Goal: Information Seeking & Learning: Learn about a topic

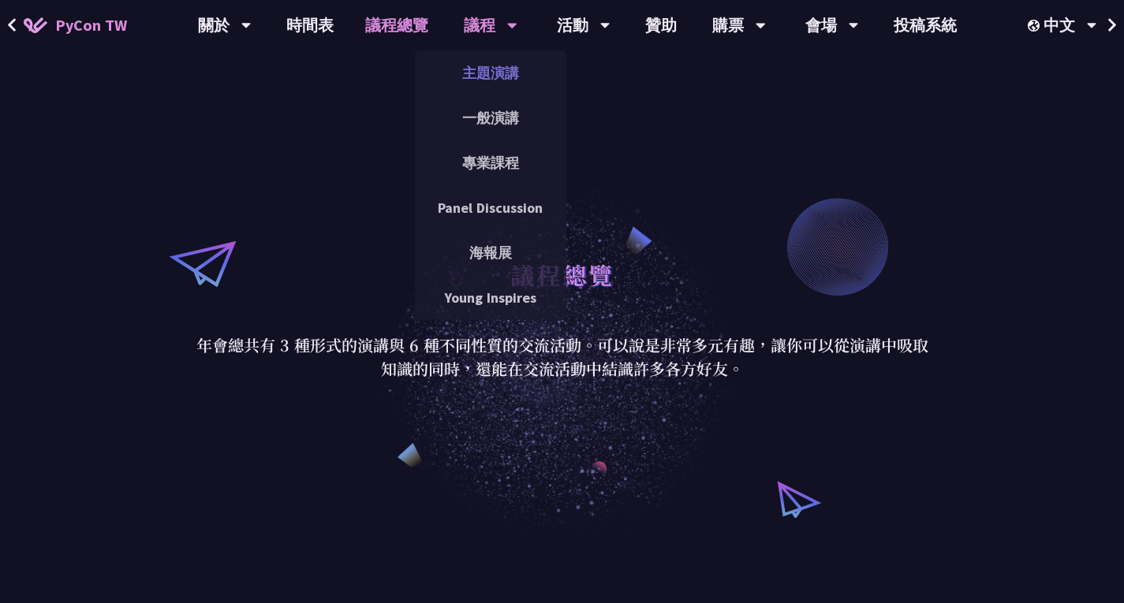
click at [469, 77] on link "主題演講" at bounding box center [490, 72] width 151 height 37
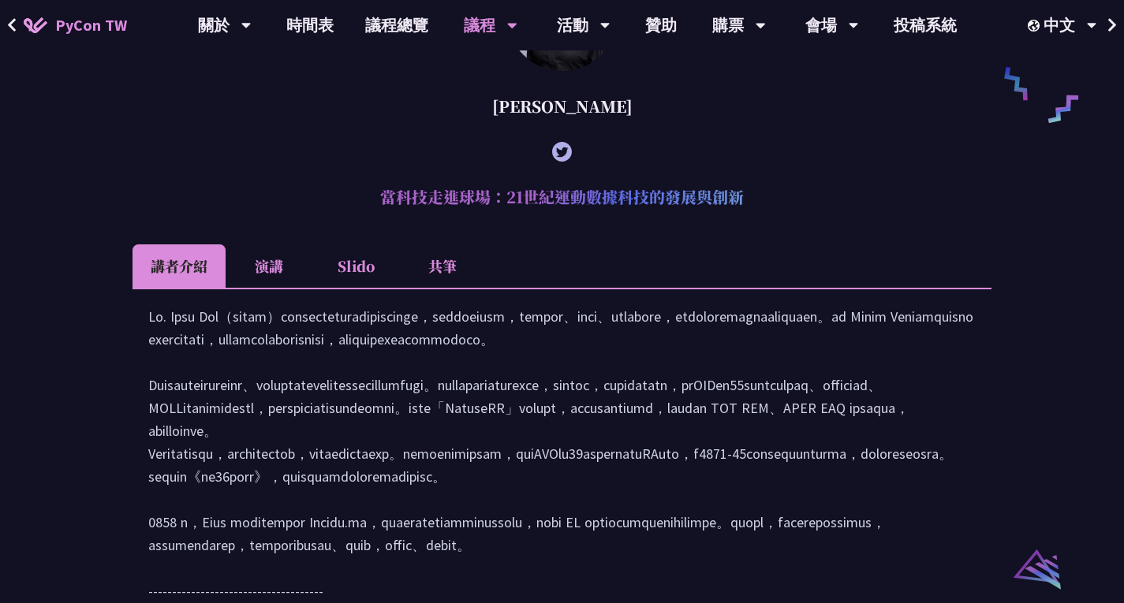
scroll to position [1262, 0]
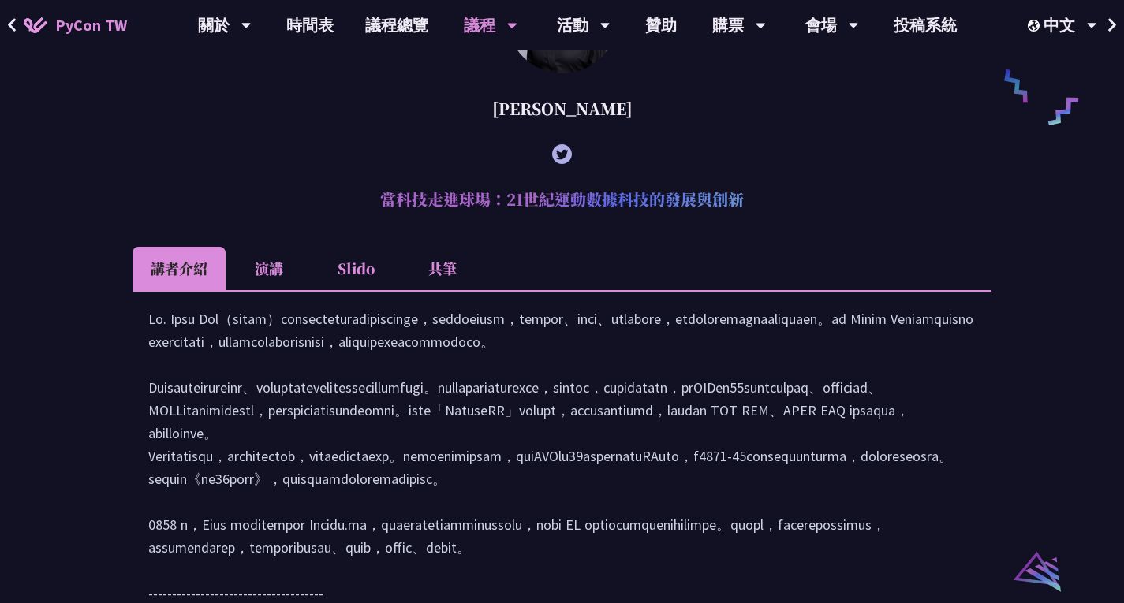
click at [468, 223] on h2 "當科技走進球場：21世紀運動數據科技的發展與創新" at bounding box center [562, 199] width 859 height 47
copy article "當科技走進球場：21世紀運動數據科技的發展與創新"
click at [286, 290] on li "演講" at bounding box center [269, 268] width 87 height 43
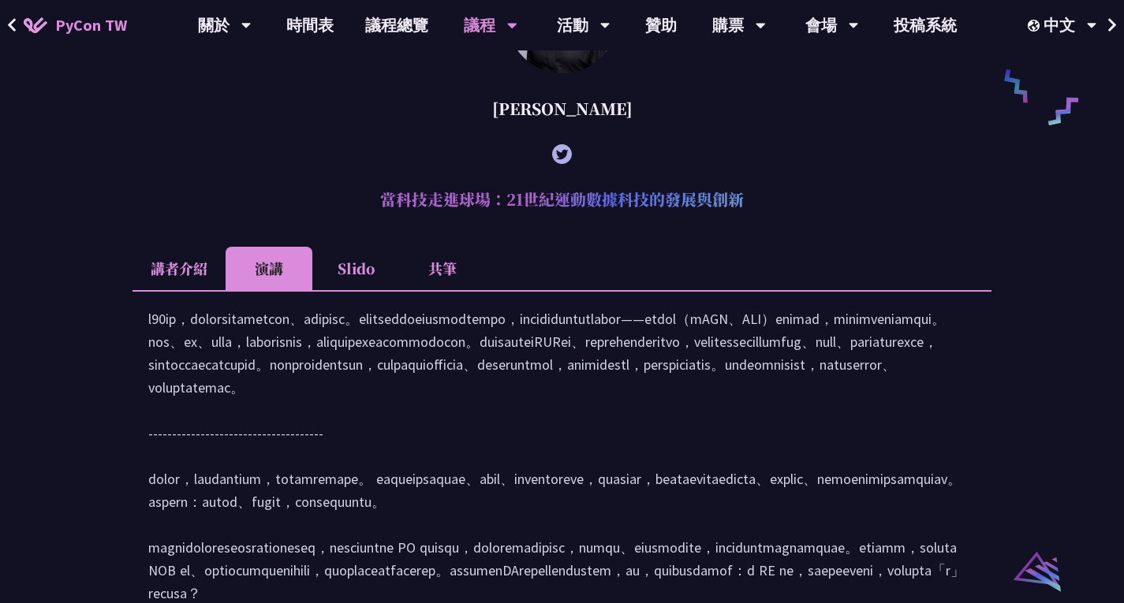
click at [215, 286] on li "講者介紹" at bounding box center [179, 268] width 93 height 43
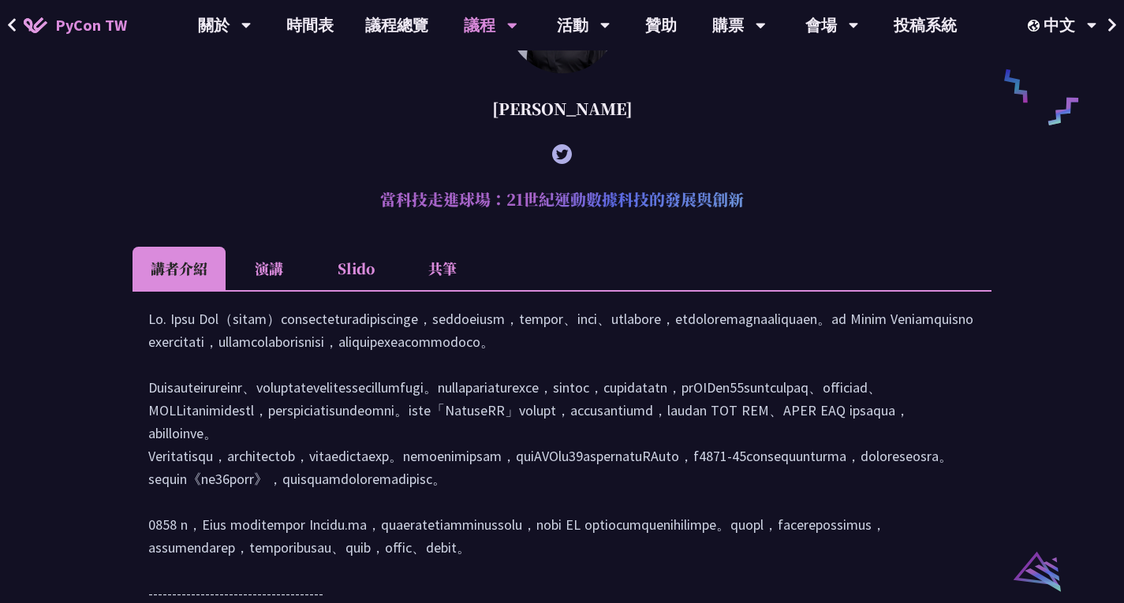
click at [477, 290] on li "共筆" at bounding box center [442, 268] width 87 height 43
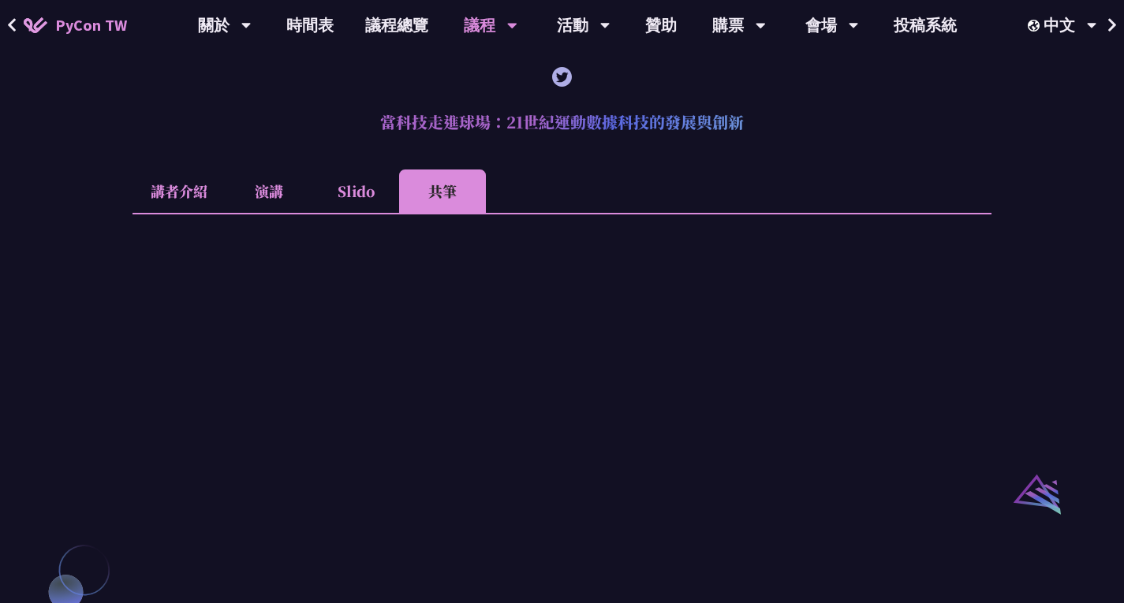
scroll to position [1341, 0]
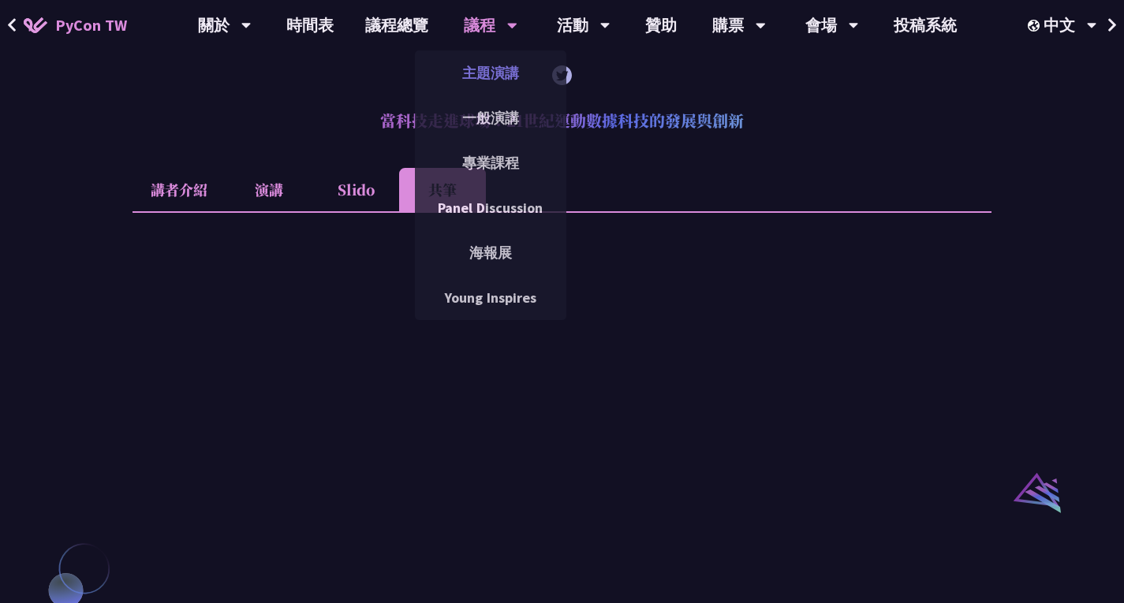
click at [484, 65] on link "主題演講" at bounding box center [490, 72] width 151 height 37
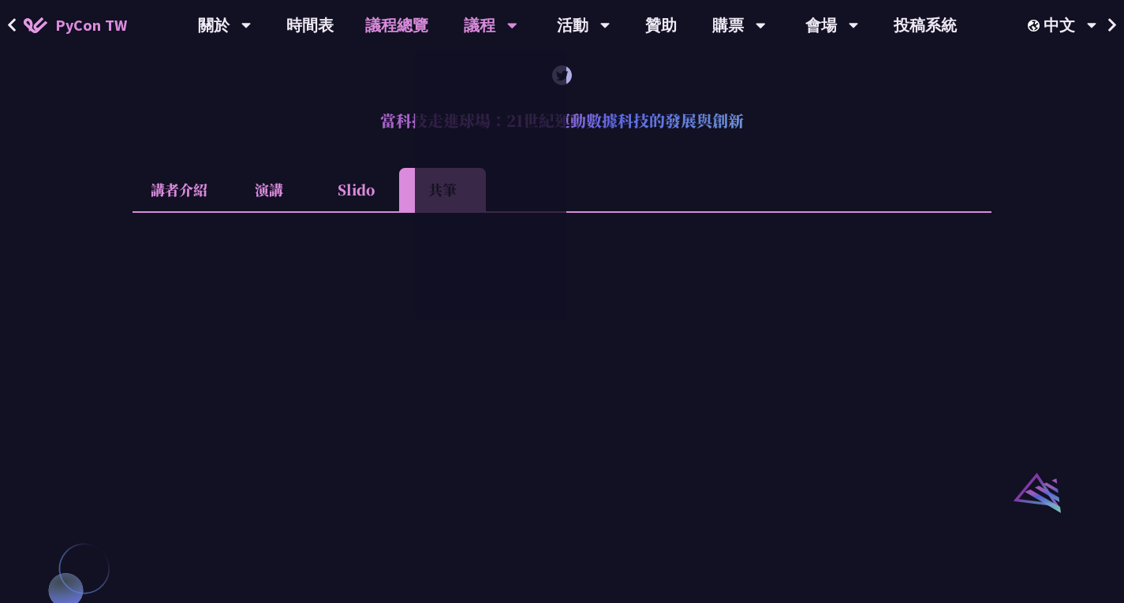
click at [429, 24] on link "議程總覽" at bounding box center [396, 25] width 95 height 50
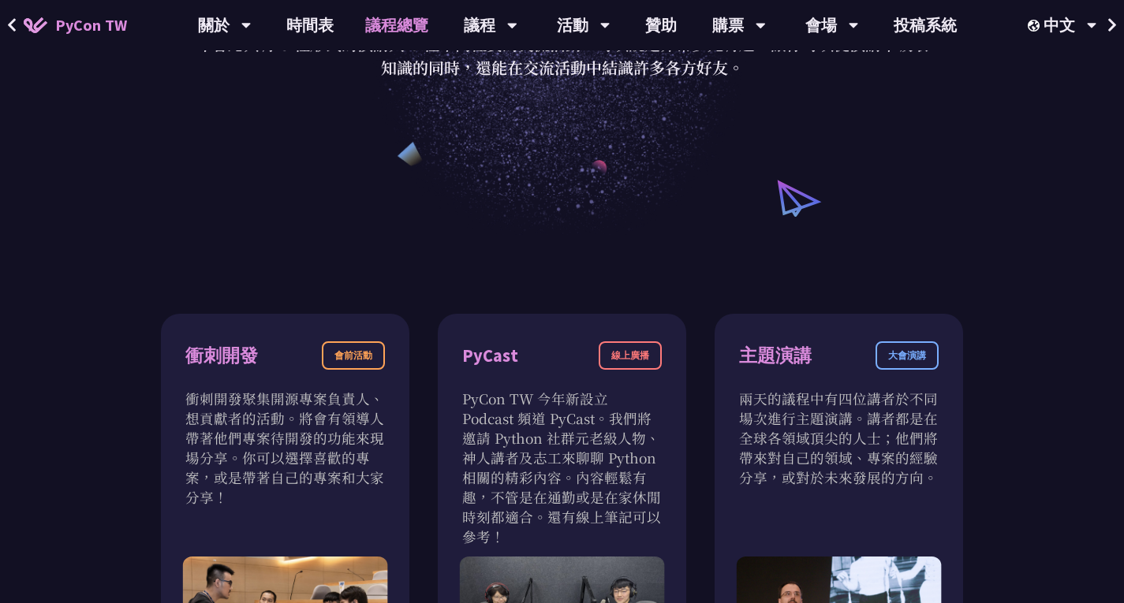
scroll to position [79, 0]
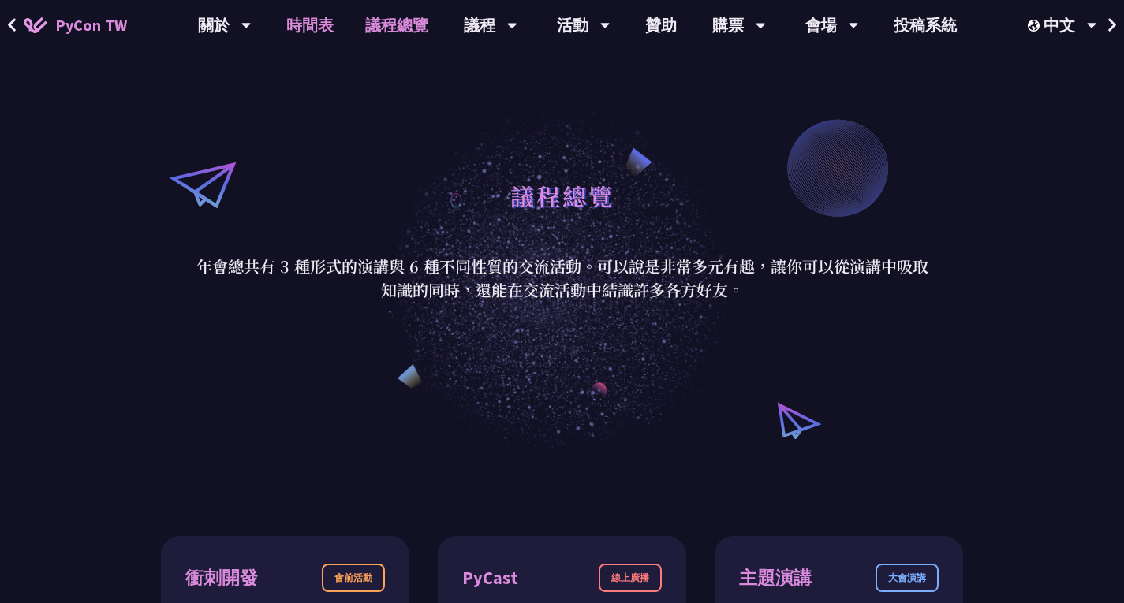
click at [303, 28] on link "時間表" at bounding box center [310, 25] width 79 height 50
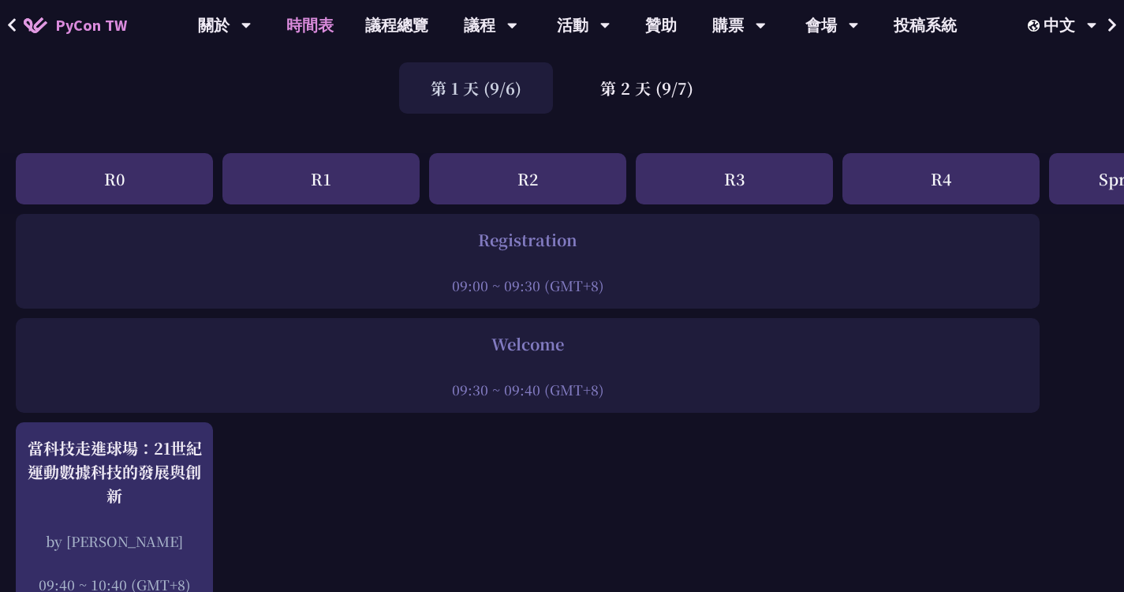
scroll to position [316, 0]
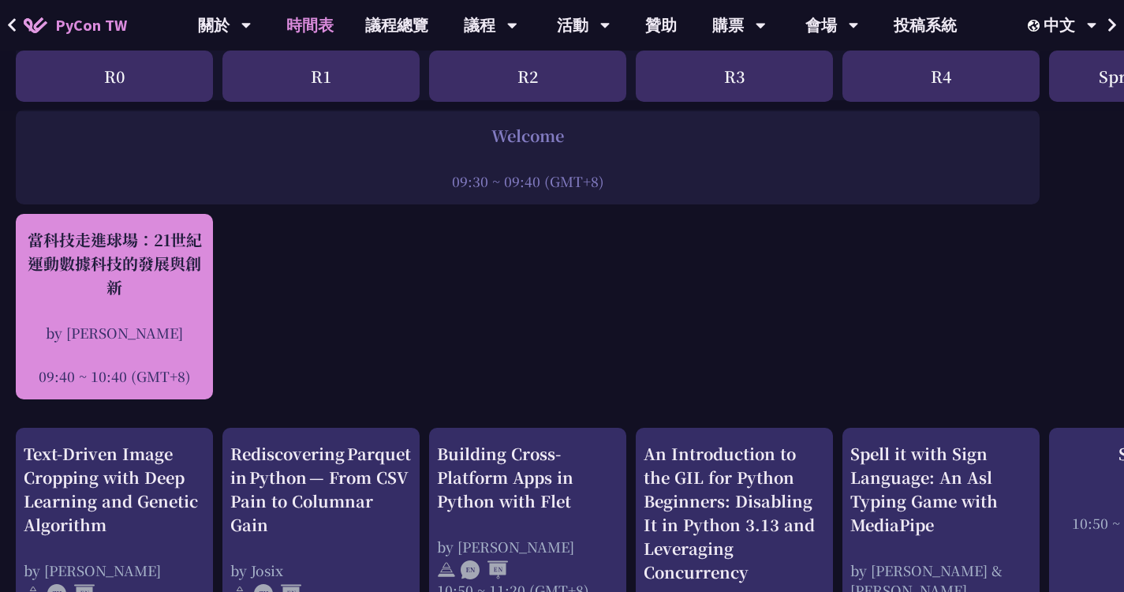
click at [190, 228] on div "當科技走進球場：21世紀運動數據科技的發展與創新" at bounding box center [114, 263] width 181 height 71
click at [186, 234] on div "當科技走進球場：21世紀運動數據科技的發展與創新" at bounding box center [114, 263] width 181 height 71
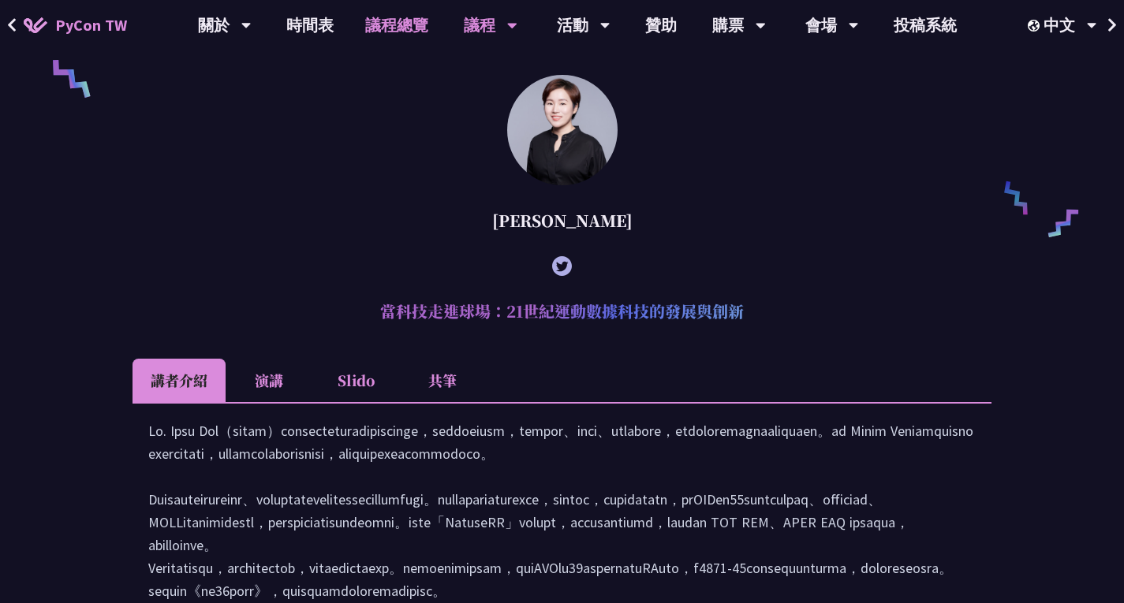
scroll to position [1172, 0]
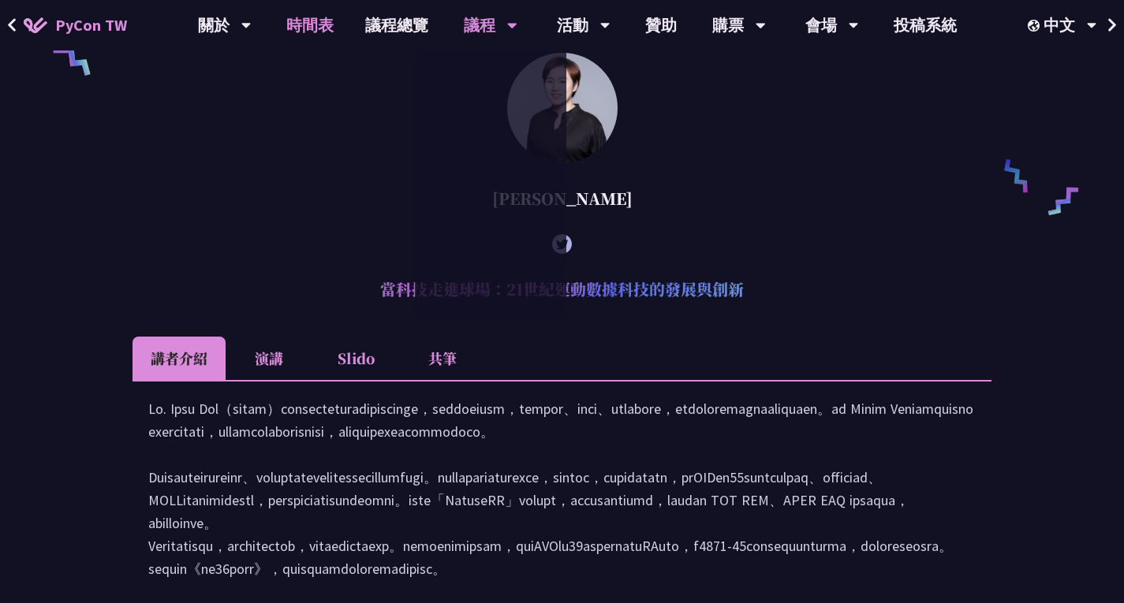
click at [312, 33] on link "時間表" at bounding box center [310, 25] width 79 height 50
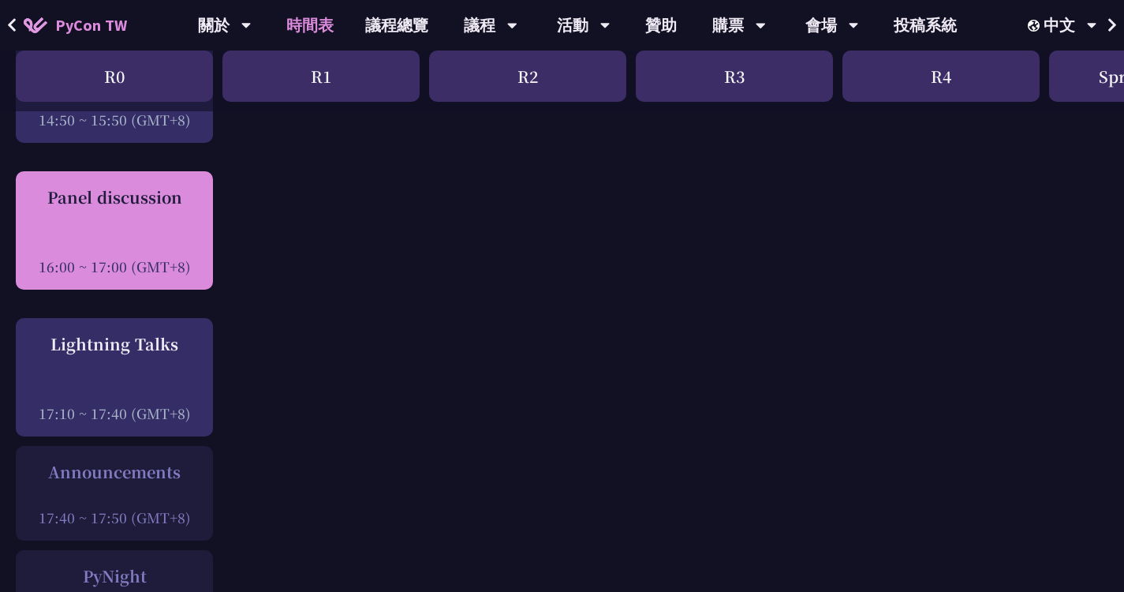
scroll to position [1972, 0]
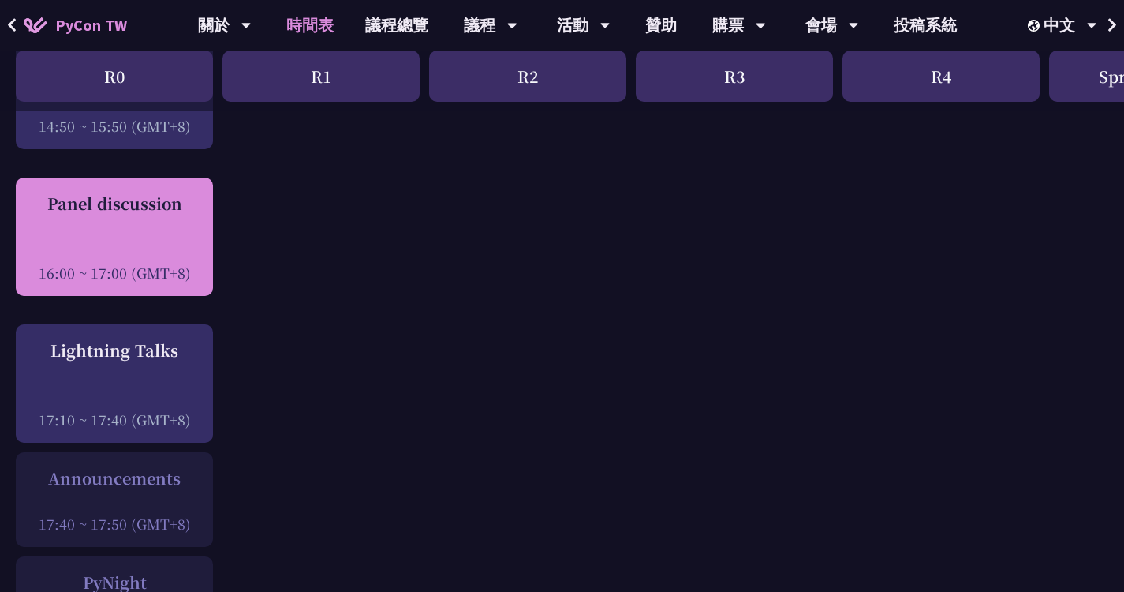
click at [111, 241] on div at bounding box center [114, 251] width 181 height 24
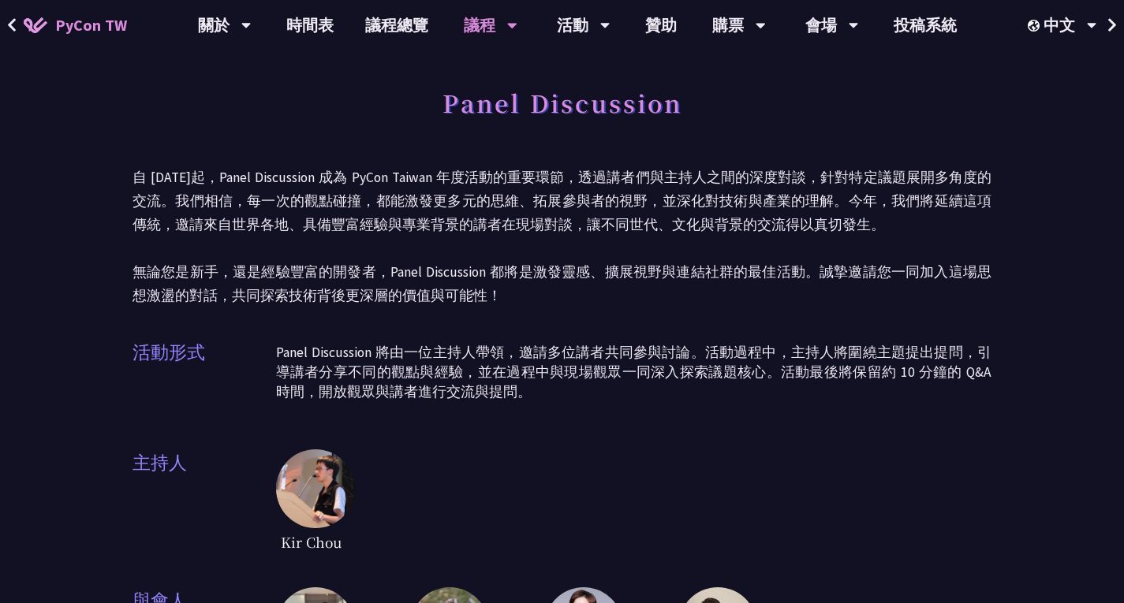
click at [584, 188] on p "自 [DATE]起，Panel Discussion 成為 PyCon Taiwan 年度活動的重要環節，透過講者們與主持人之間的深度對談，針對特定議題展開多…" at bounding box center [562, 237] width 859 height 142
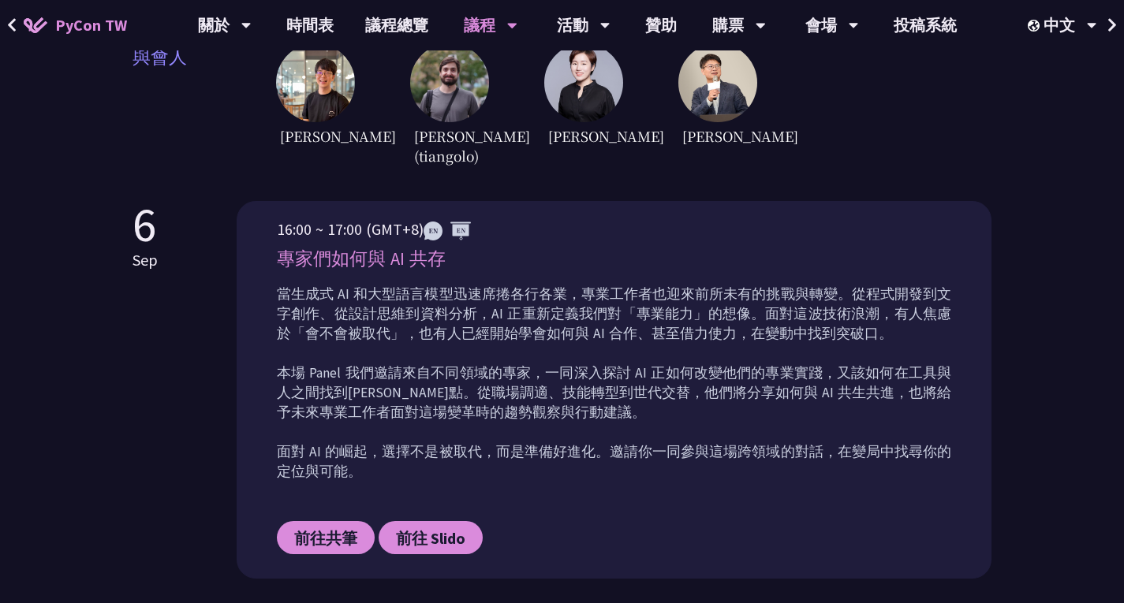
scroll to position [552, 0]
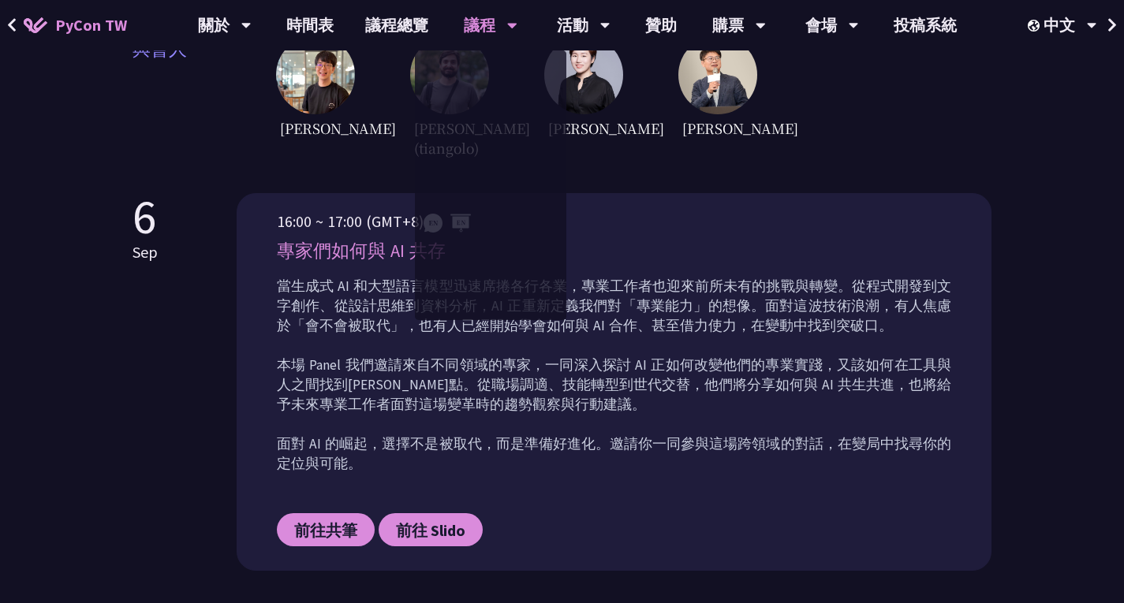
click at [340, 263] on p "專家們如何與 AI 共存" at bounding box center [614, 251] width 674 height 28
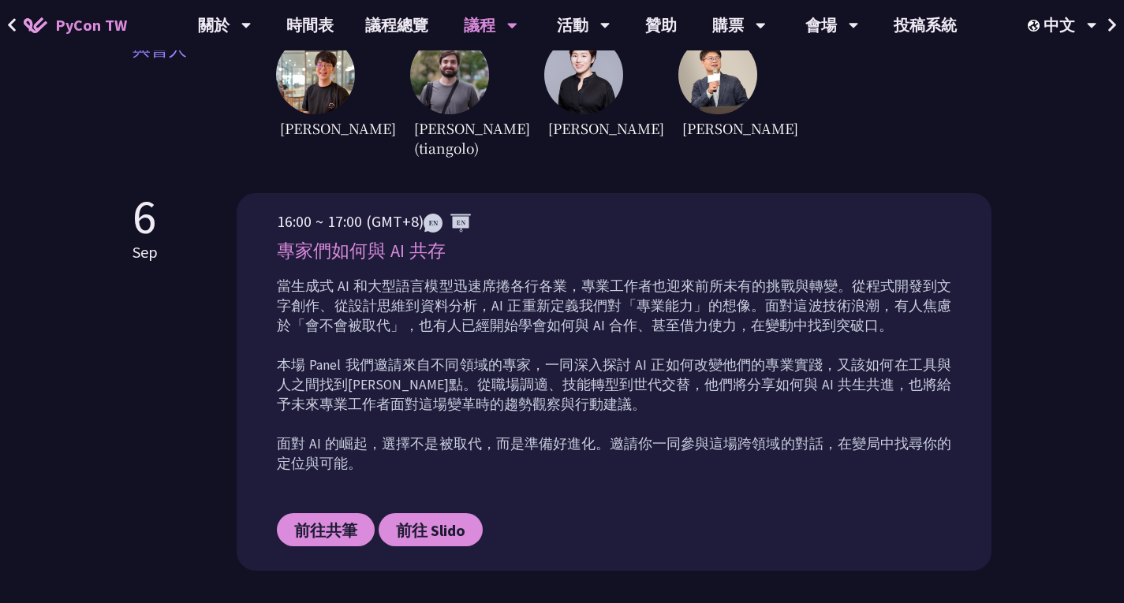
copy div "專家們如何與 AI 共存"
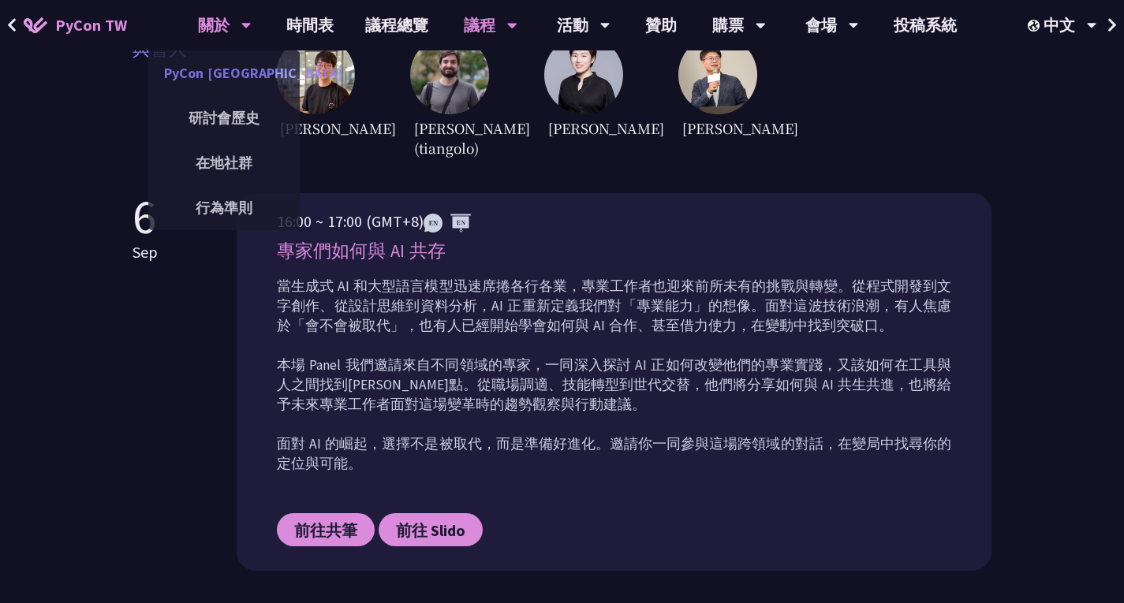
click at [208, 57] on link "PyCon [GEOGRAPHIC_DATA]" at bounding box center [223, 72] width 151 height 37
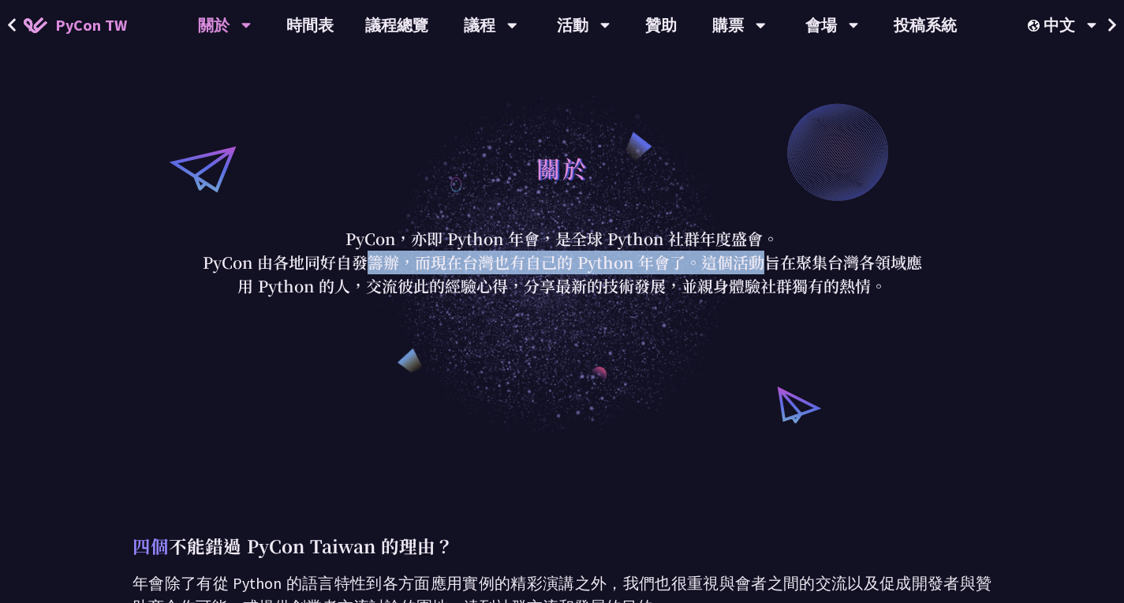
drag, startPoint x: 200, startPoint y: 258, endPoint x: 599, endPoint y: 254, distance: 398.3
click at [599, 254] on p "PyCon 由各地同好自發籌辦，而現在台灣也有自己的 Python 年會了。這個活動旨在聚集台灣各領域應用 Python 的人，交流彼此的經驗心得，分享最新的…" at bounding box center [563, 274] width 734 height 47
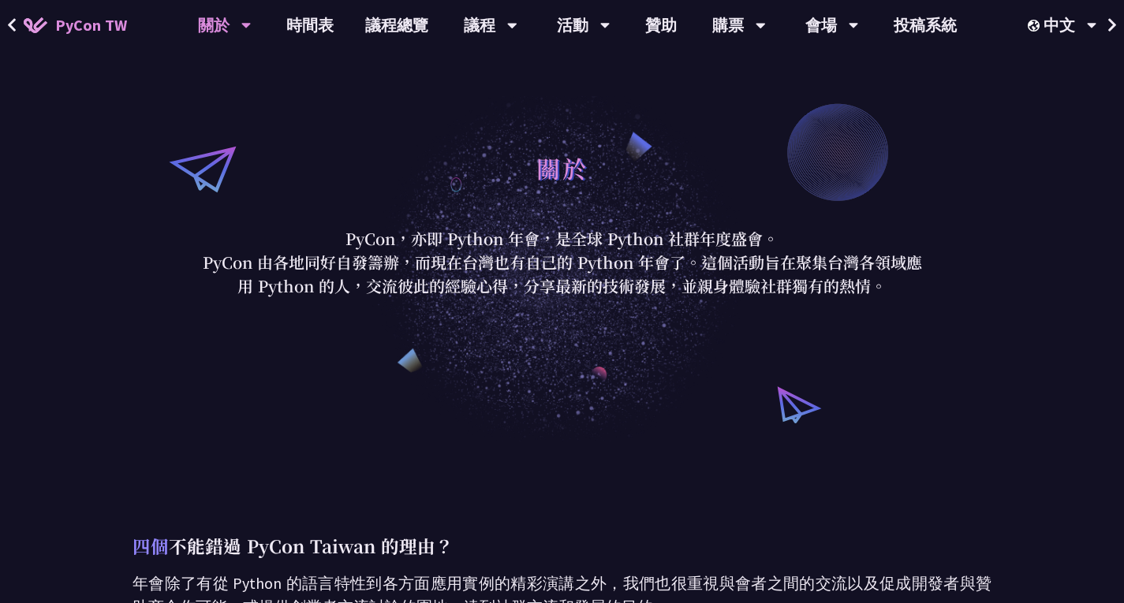
click at [595, 248] on p "PyCon，亦即 Python 年會，是全球 Python 社群年度盛會。" at bounding box center [563, 239] width 734 height 24
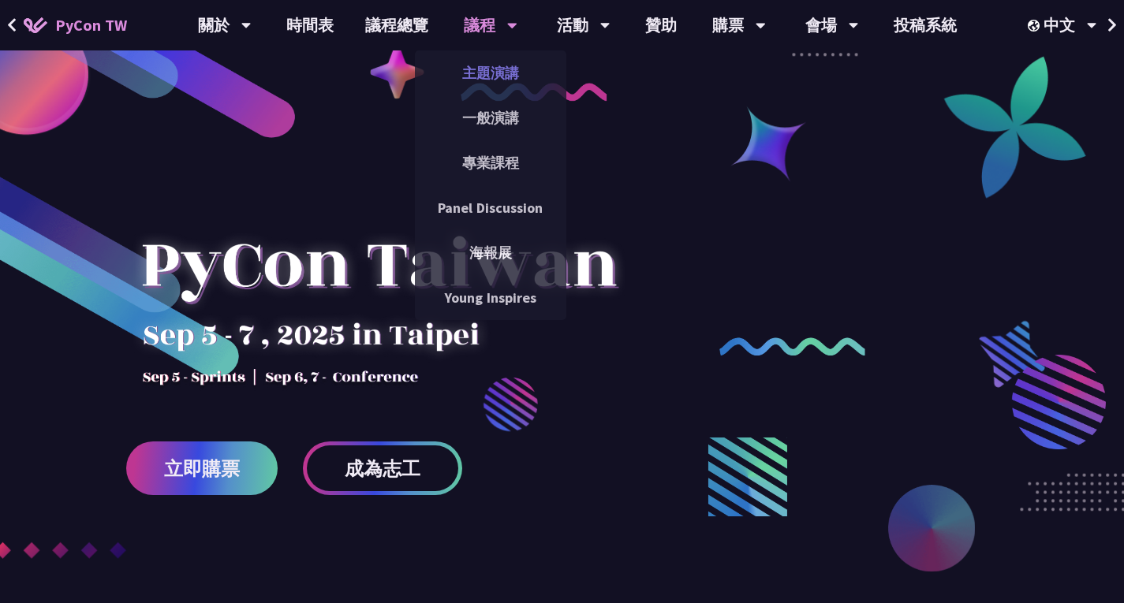
click at [494, 84] on link "主題演講" at bounding box center [490, 72] width 151 height 37
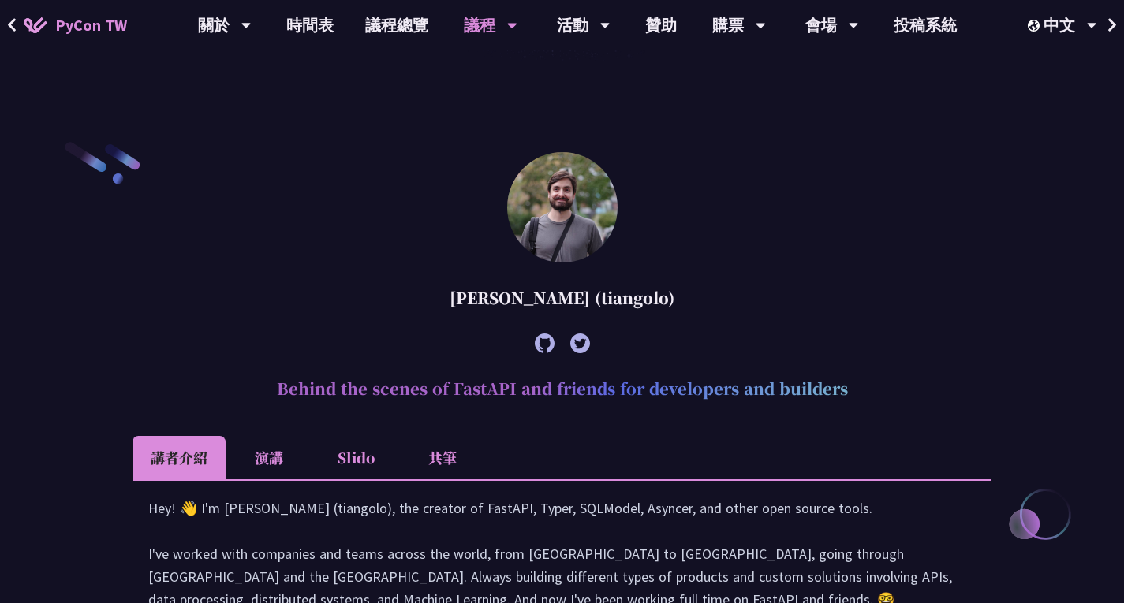
scroll to position [473, 0]
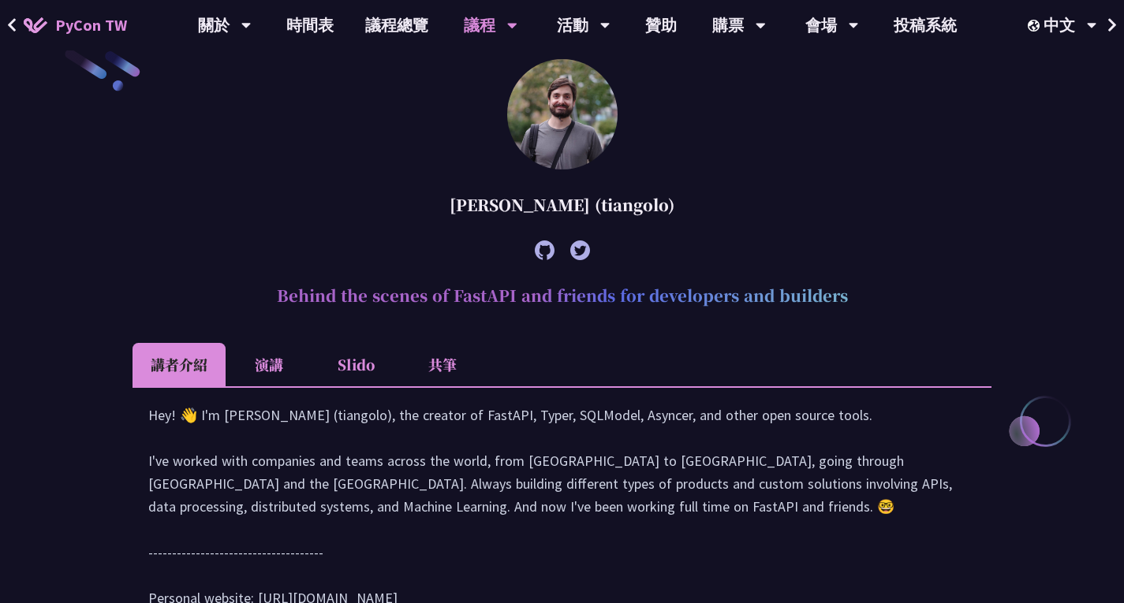
click at [454, 361] on li "共筆" at bounding box center [442, 364] width 87 height 43
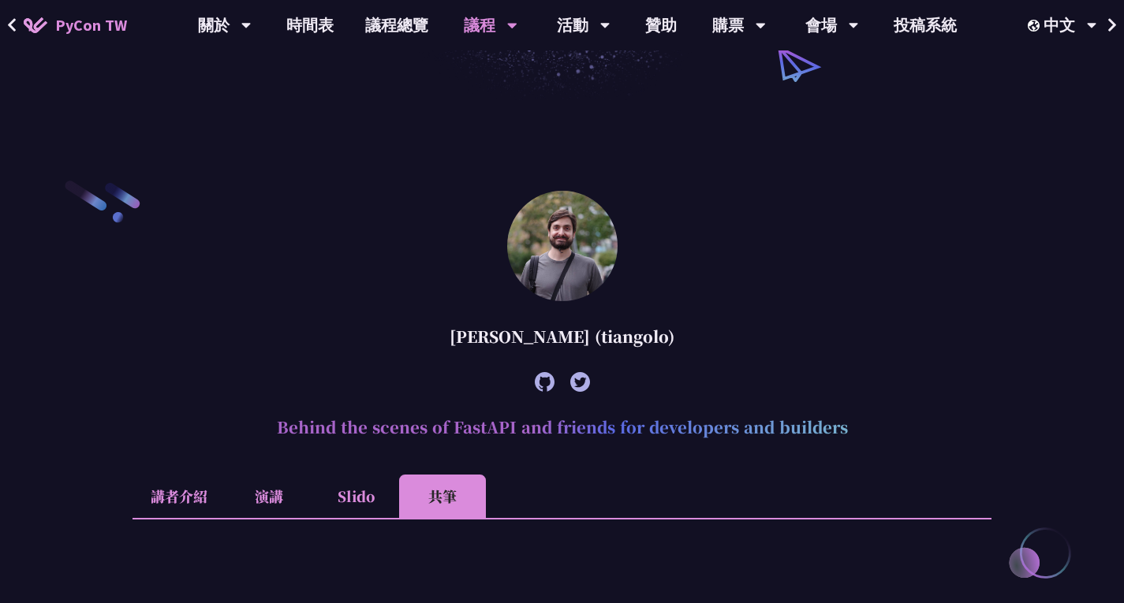
scroll to position [237, 0]
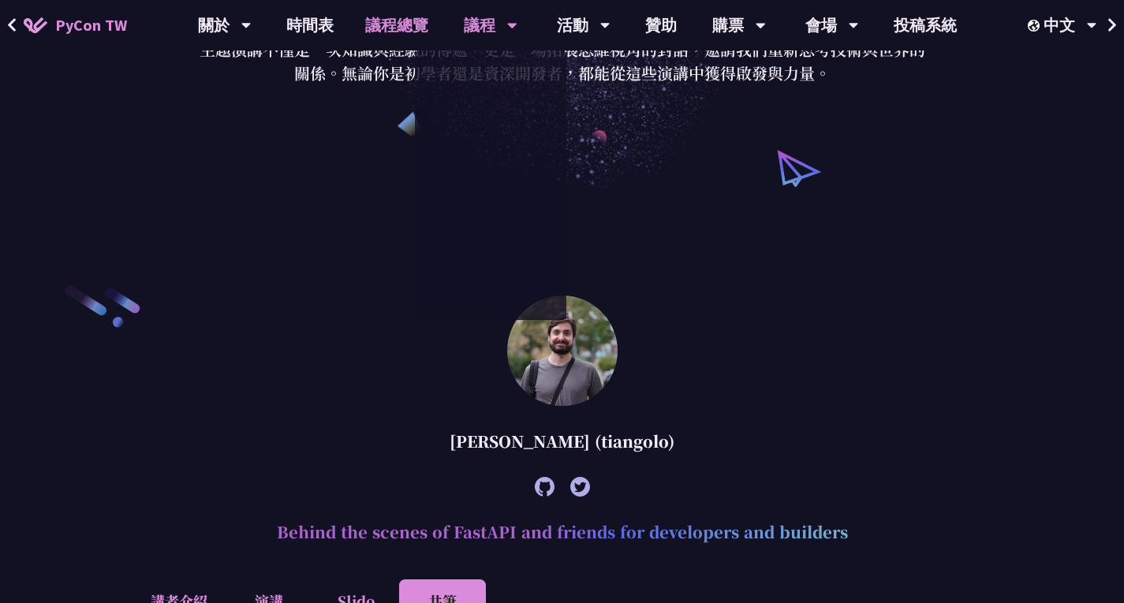
click at [393, 30] on link "議程總覽" at bounding box center [396, 25] width 95 height 50
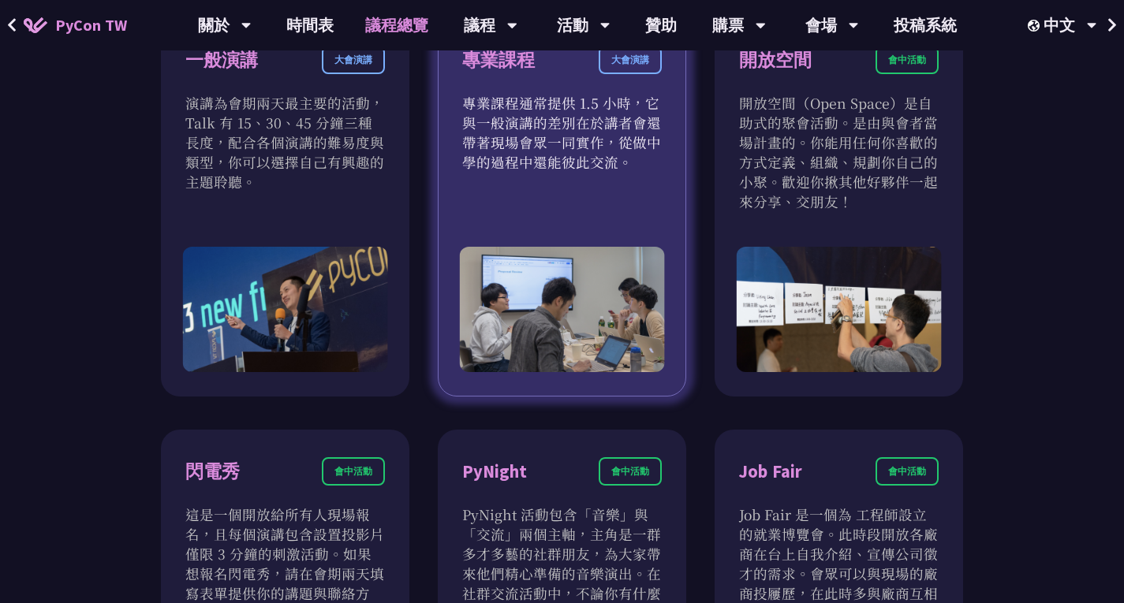
scroll to position [1025, 0]
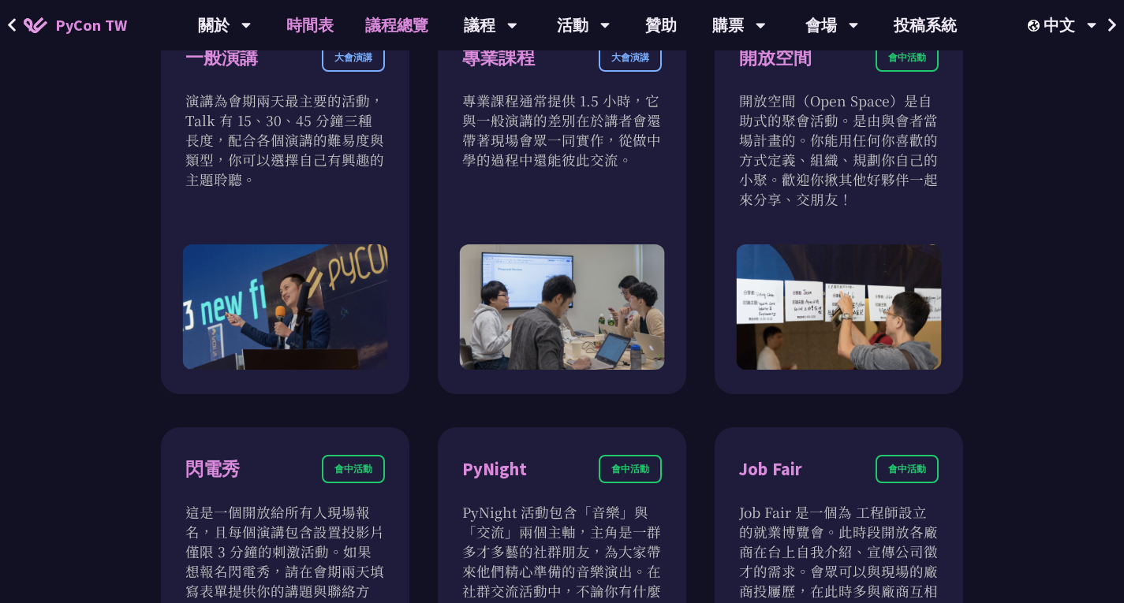
click at [329, 25] on link "時間表" at bounding box center [310, 25] width 79 height 50
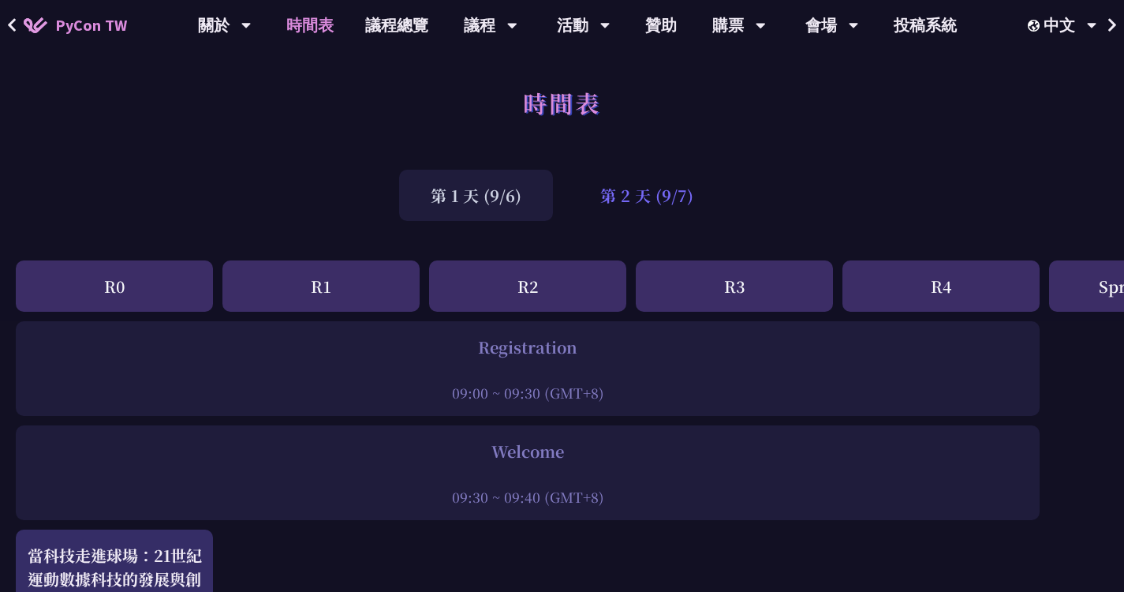
click at [640, 184] on div "第 2 天 (9/7)" at bounding box center [647, 195] width 156 height 51
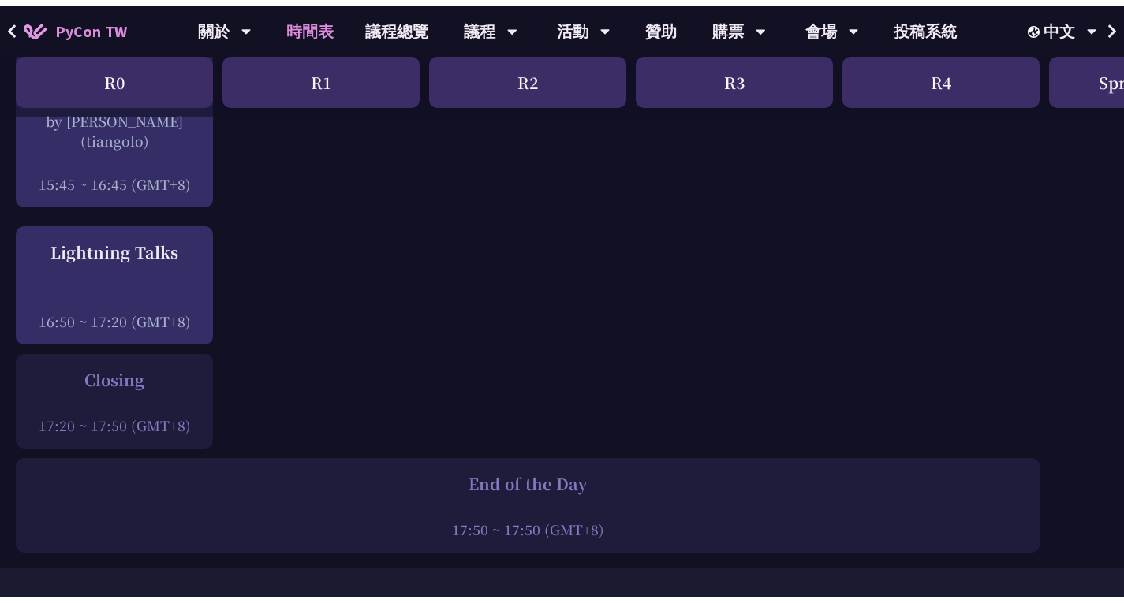
scroll to position [2209, 0]
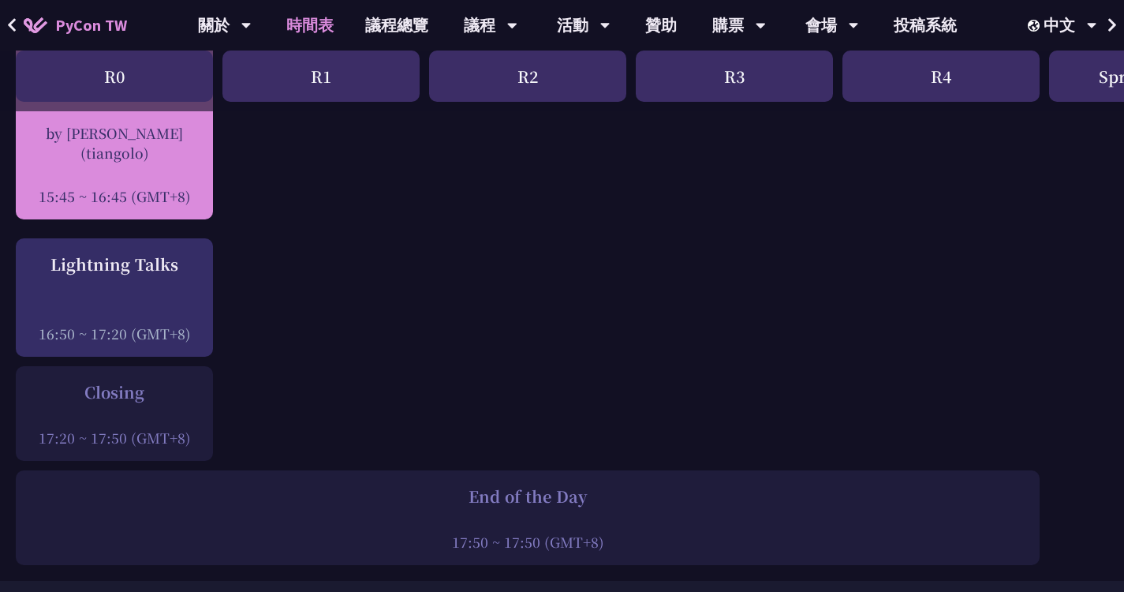
click at [113, 168] on div at bounding box center [114, 174] width 181 height 24
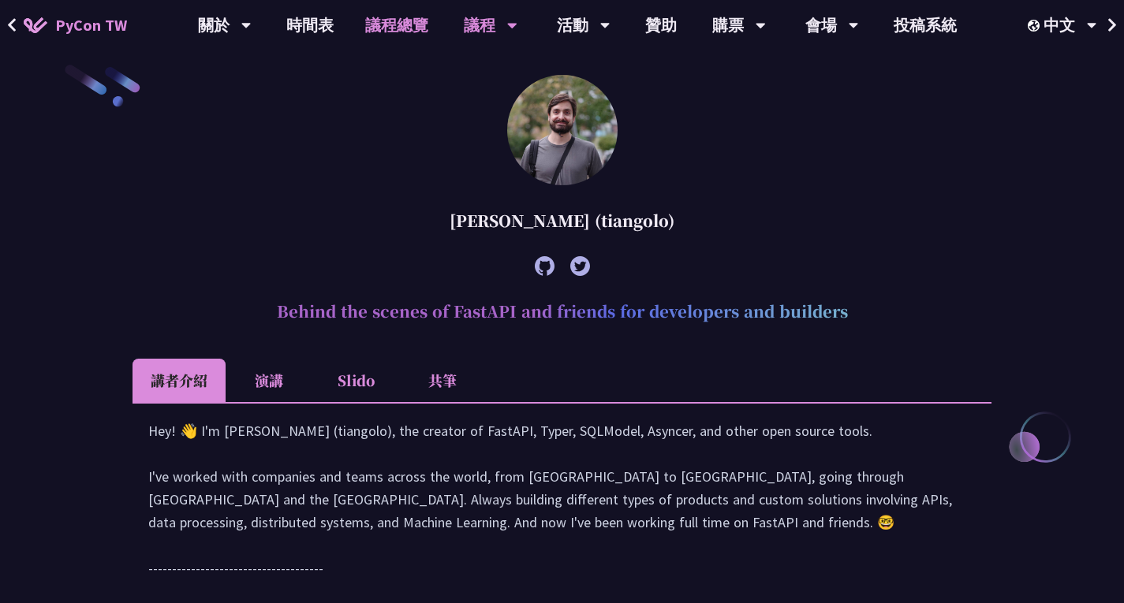
scroll to position [457, 0]
click at [455, 220] on div "[PERSON_NAME] (tiangolo)" at bounding box center [562, 221] width 859 height 47
copy article "[PERSON_NAME] (tiangolo)"
